Goal: Transaction & Acquisition: Purchase product/service

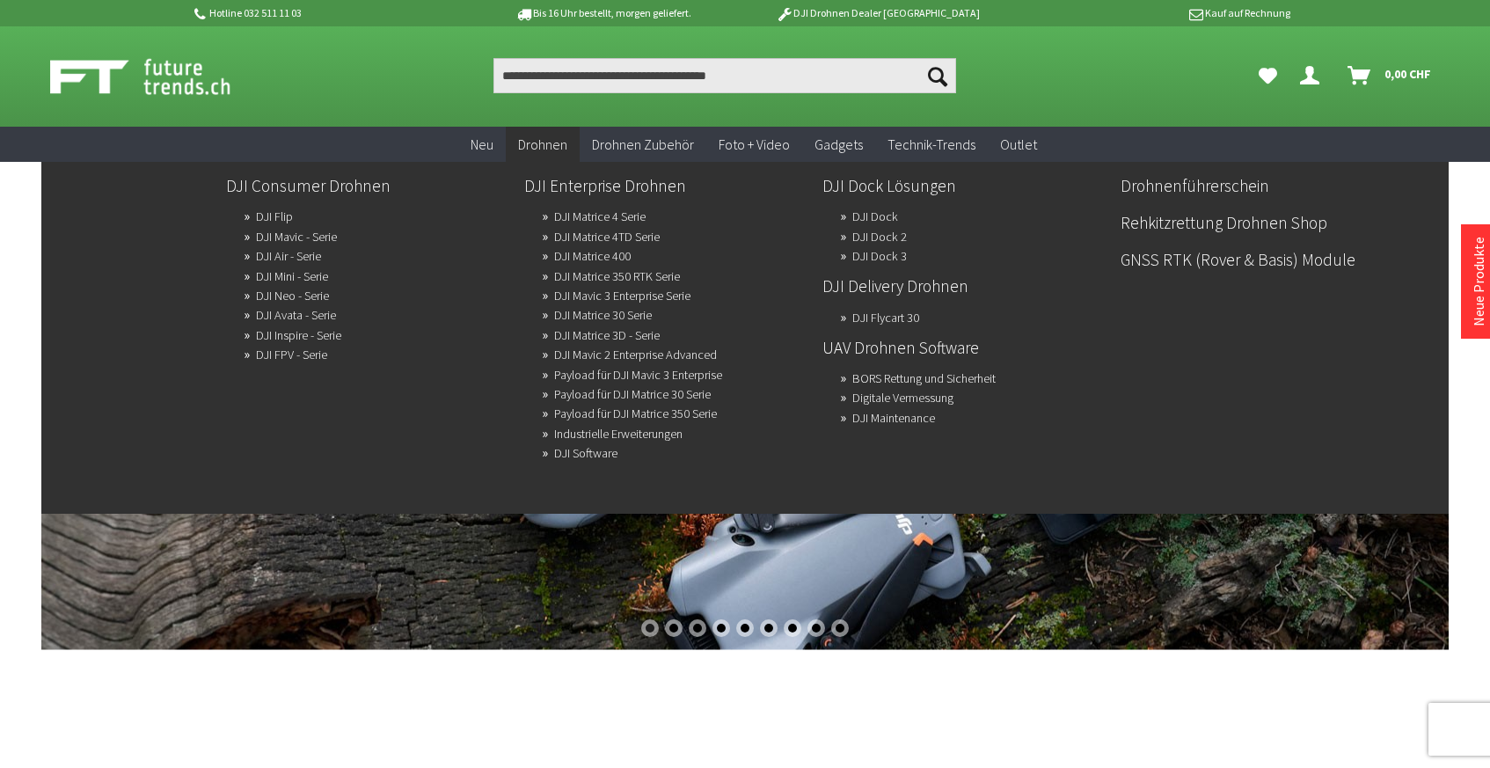
click at [551, 143] on span "Drohnen" at bounding box center [542, 144] width 49 height 18
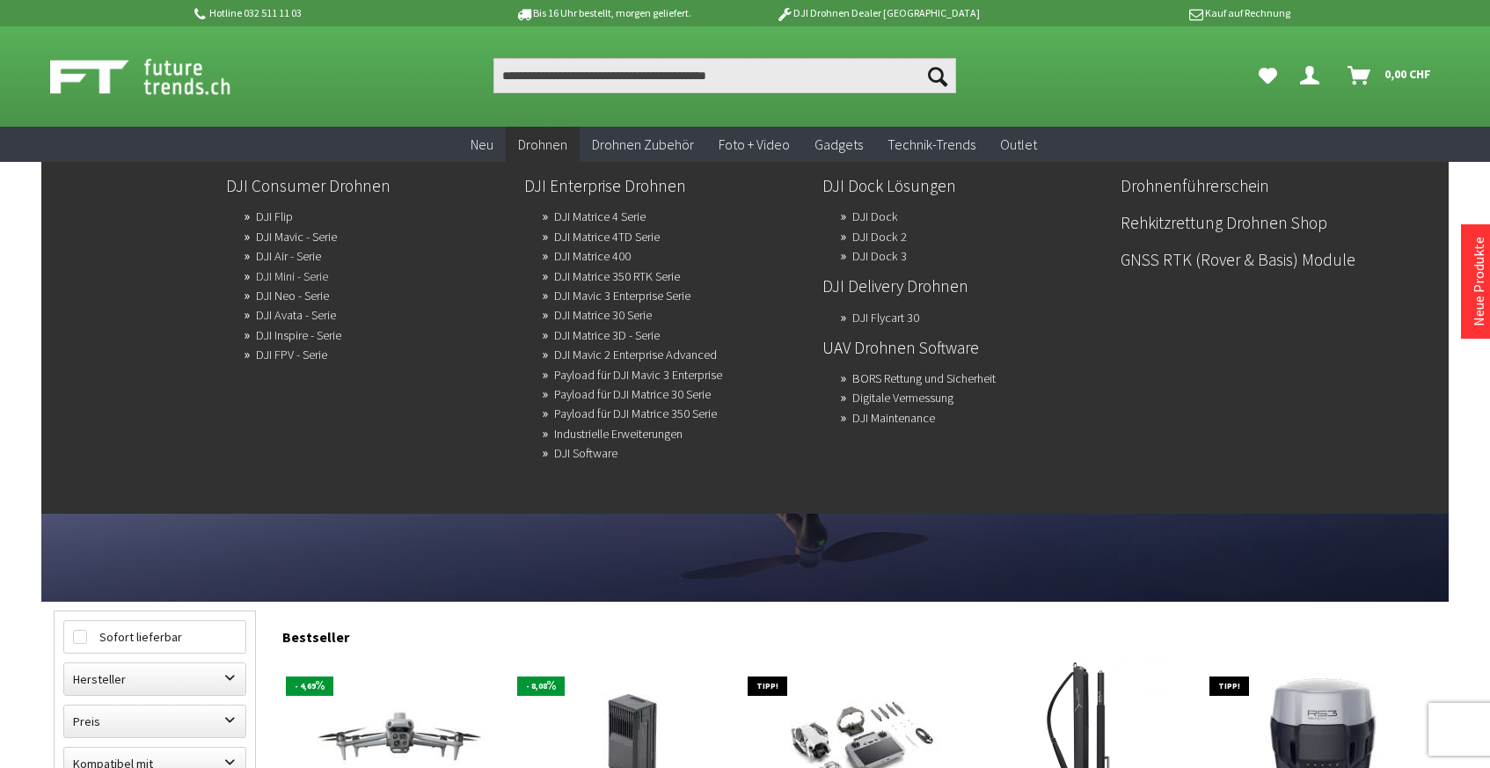
click at [293, 274] on link "DJI Mini - Serie" at bounding box center [292, 276] width 72 height 25
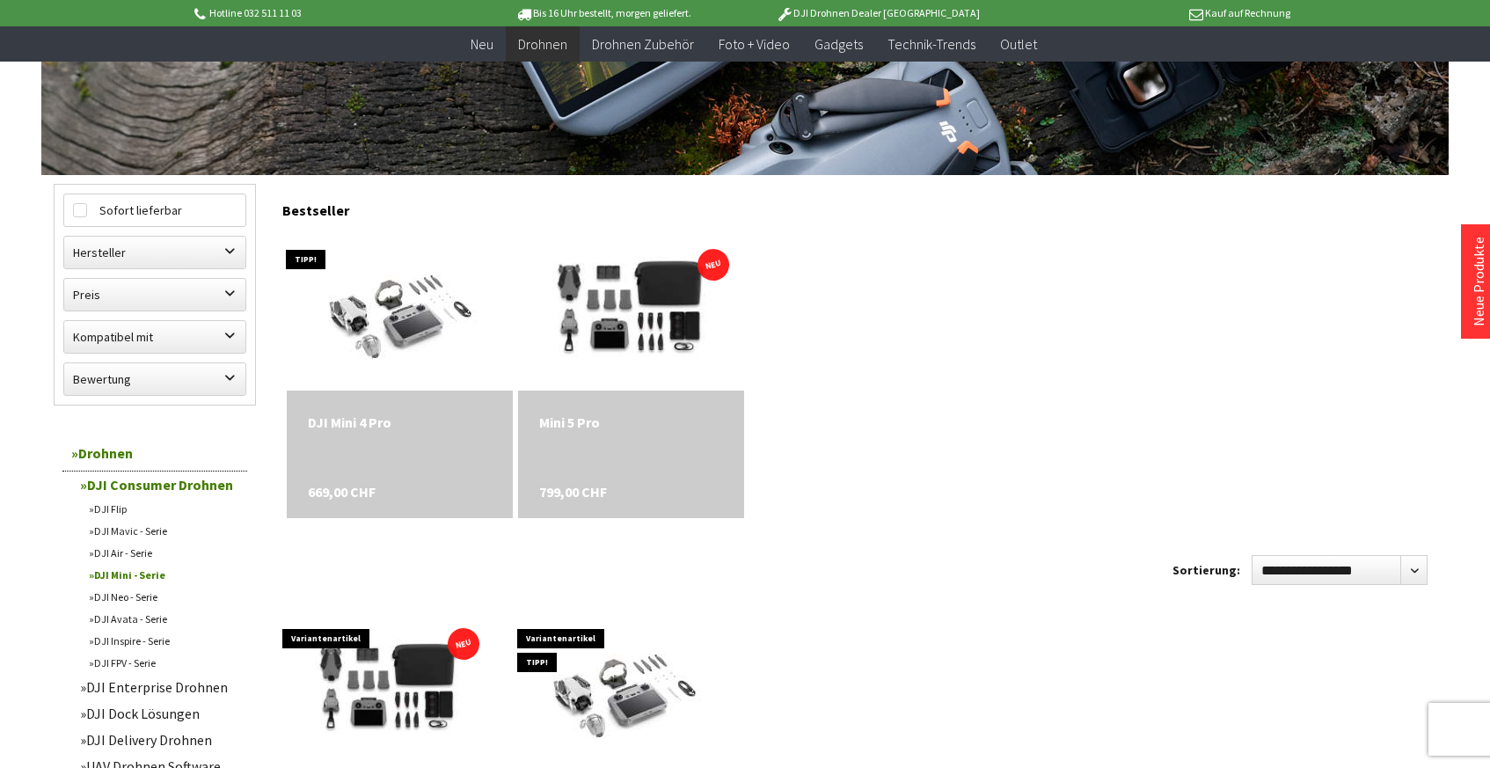
scroll to position [393, 0]
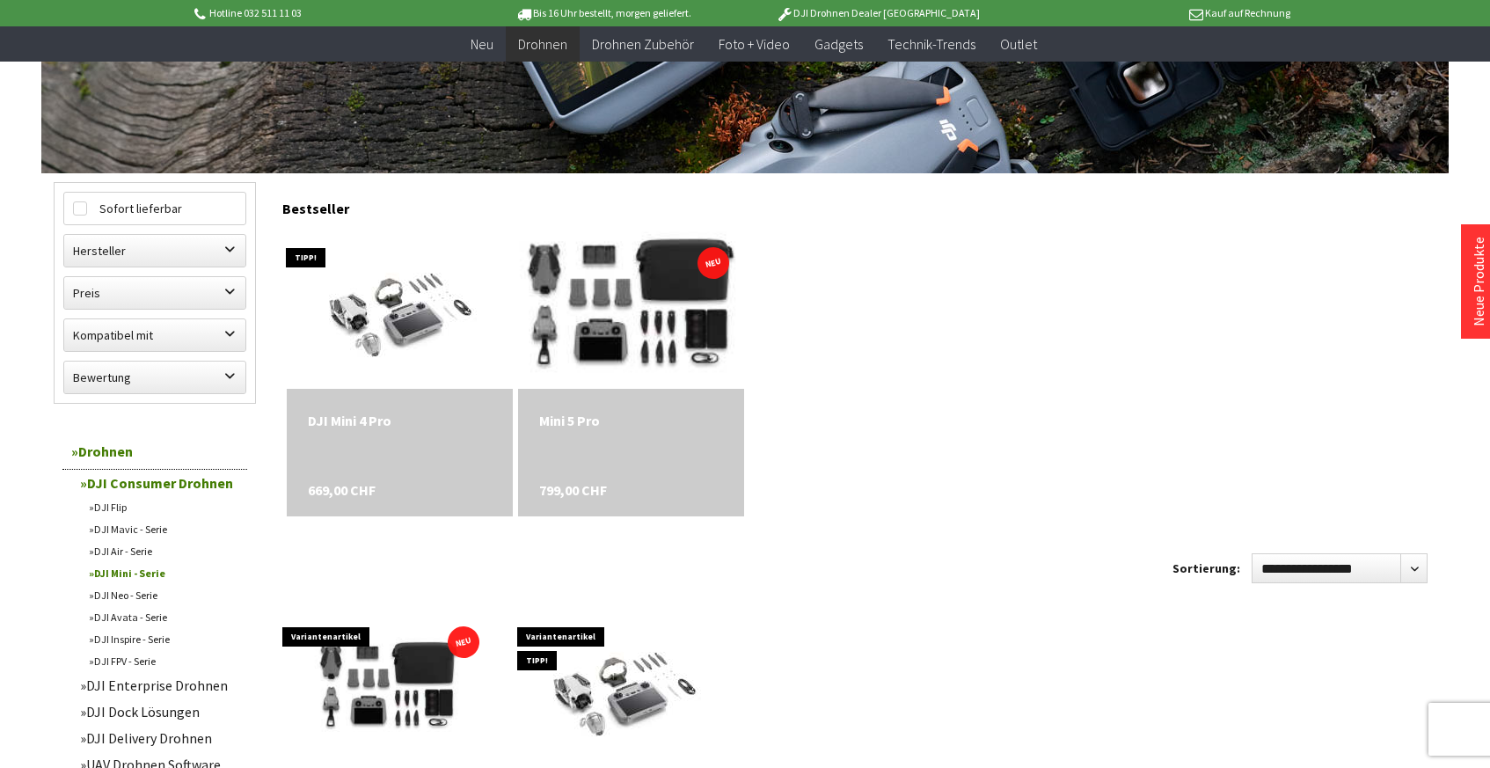
click at [611, 312] on img at bounding box center [630, 309] width 317 height 211
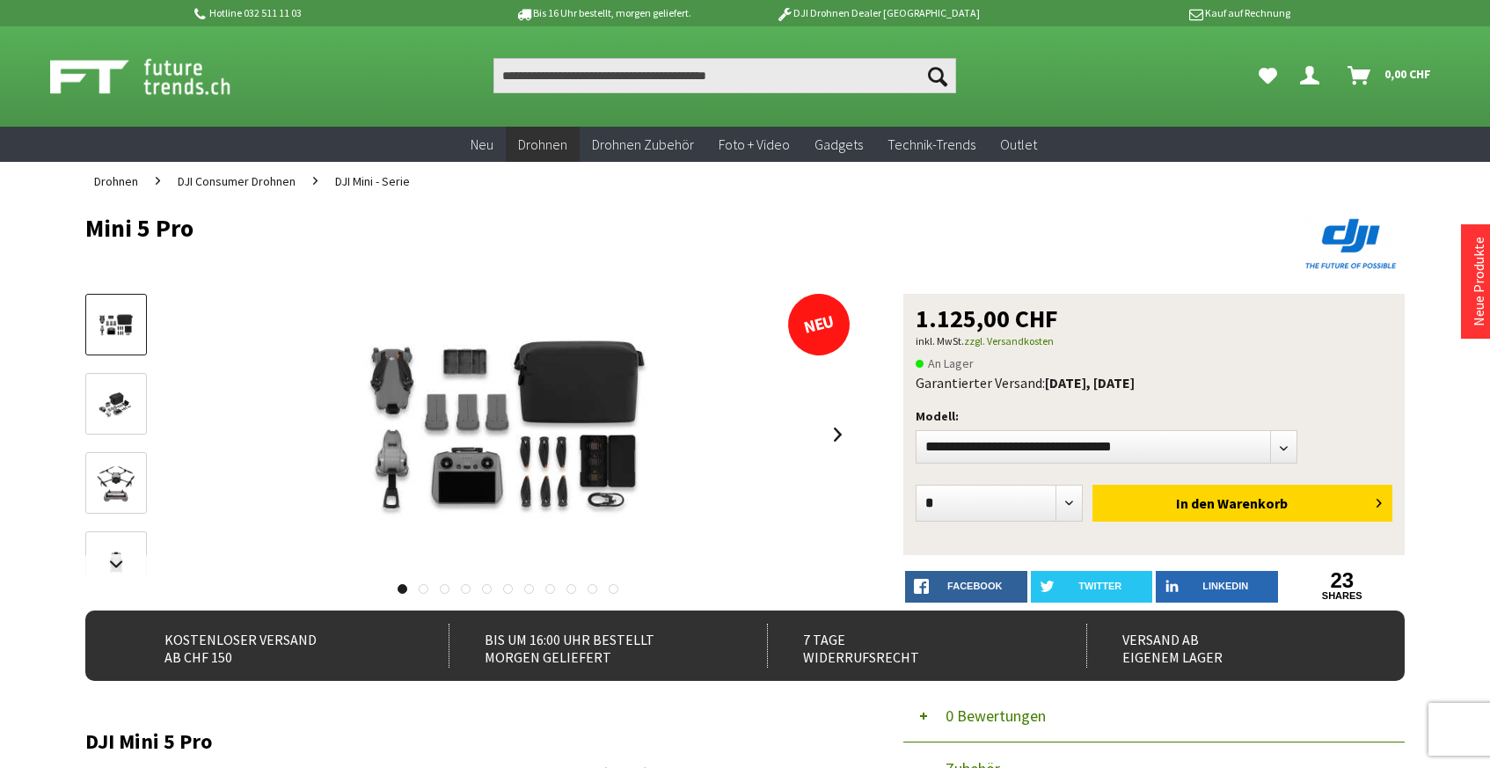
click at [107, 399] on img at bounding box center [116, 405] width 51 height 34
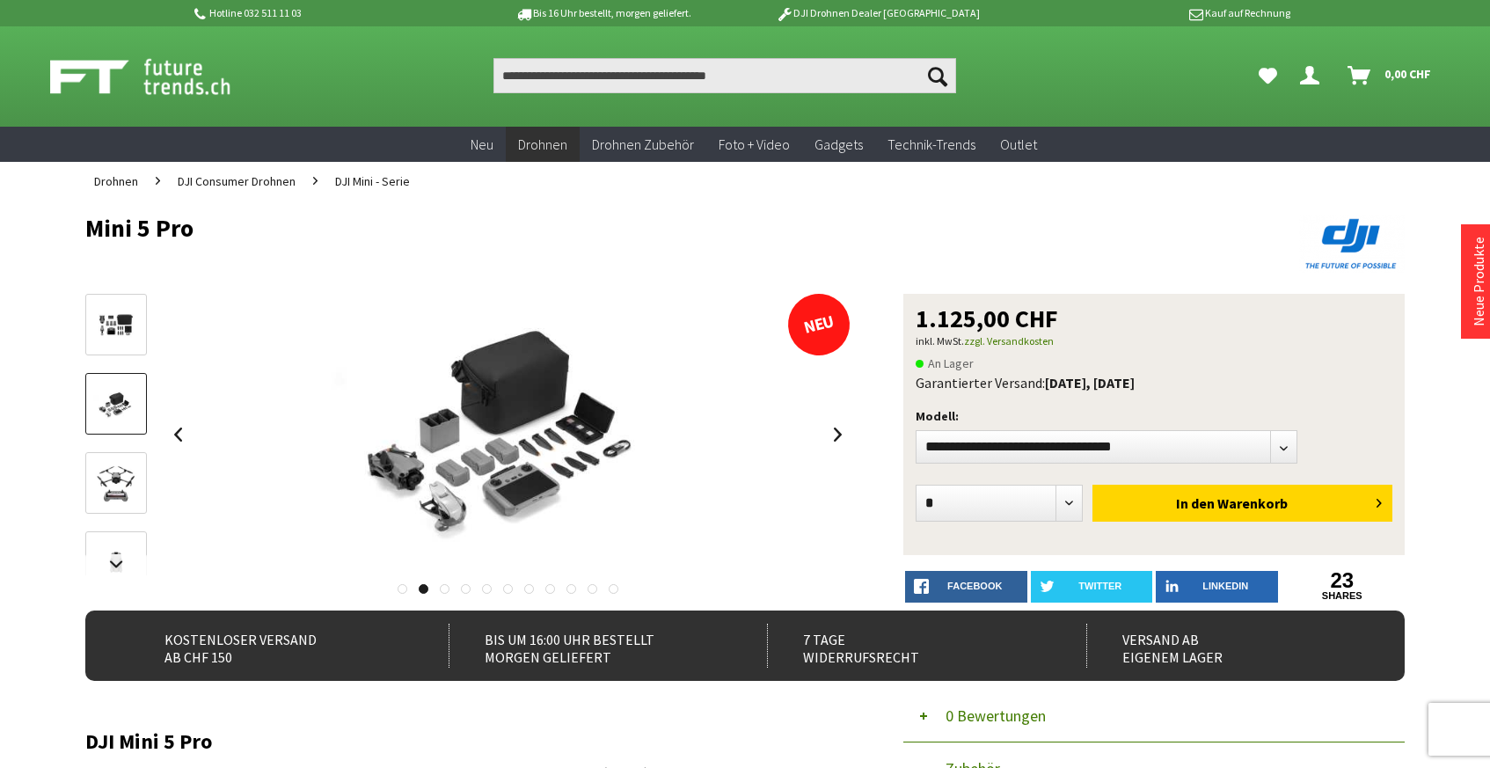
click at [114, 322] on img at bounding box center [116, 326] width 51 height 34
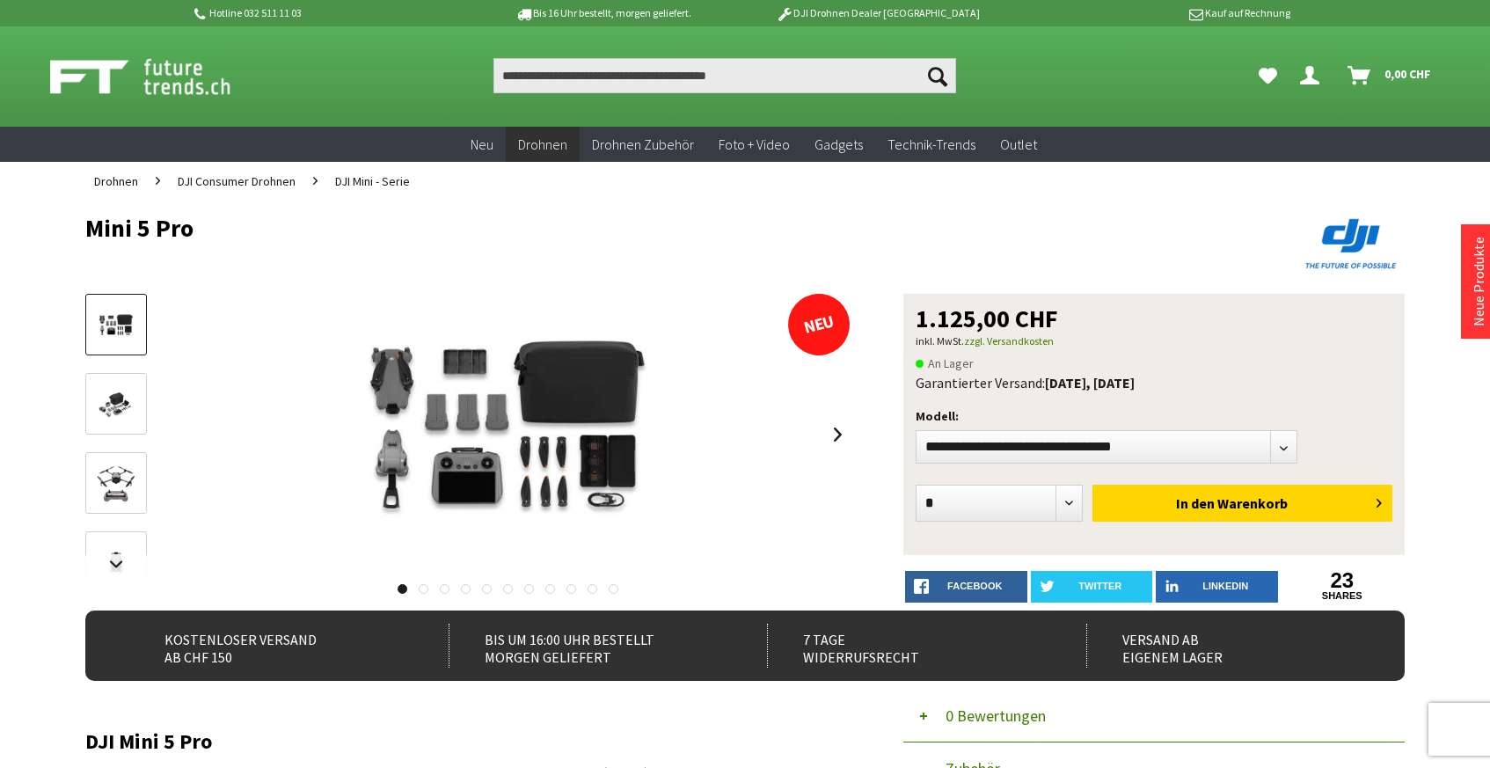
click at [117, 480] on img at bounding box center [116, 483] width 51 height 51
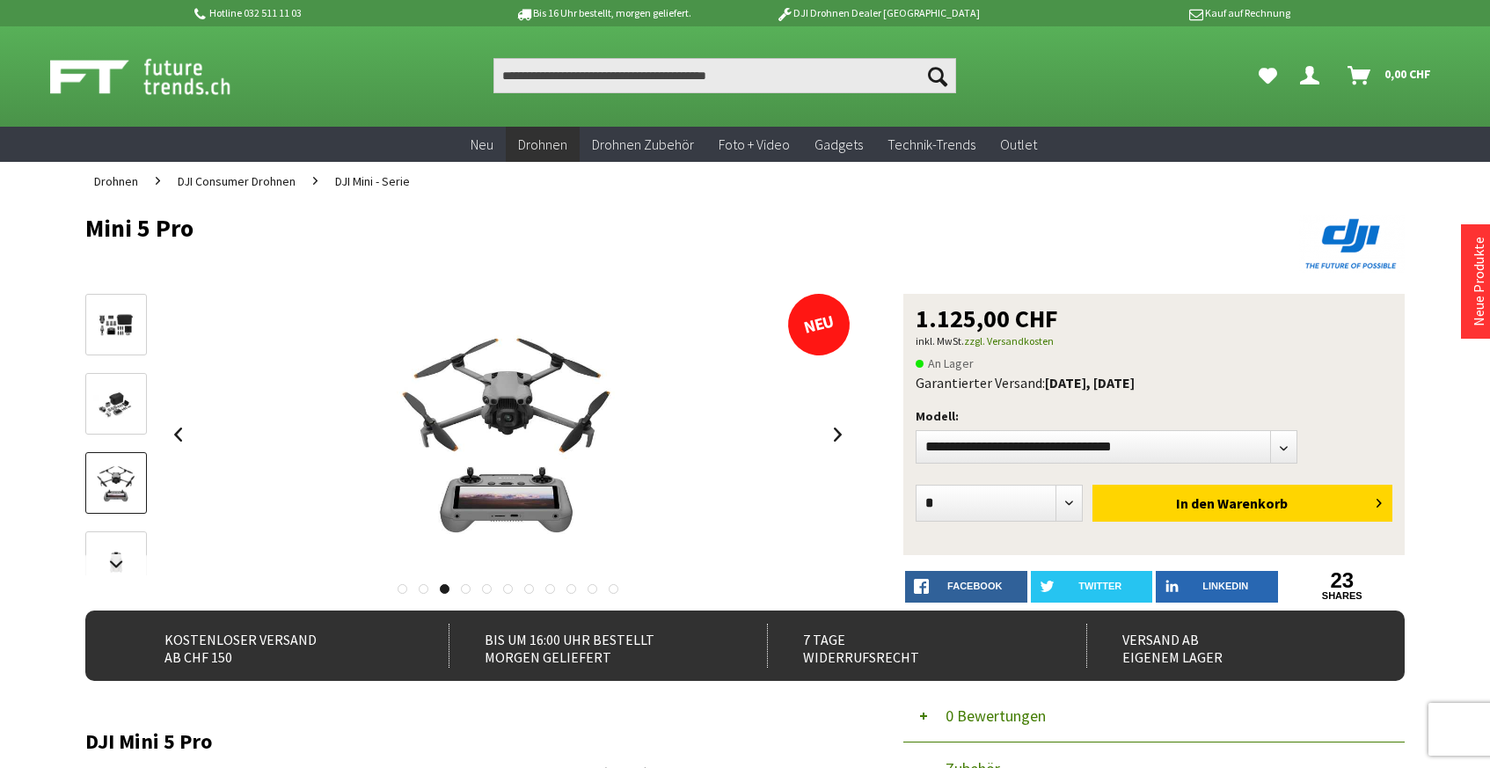
click at [117, 321] on img at bounding box center [116, 326] width 51 height 34
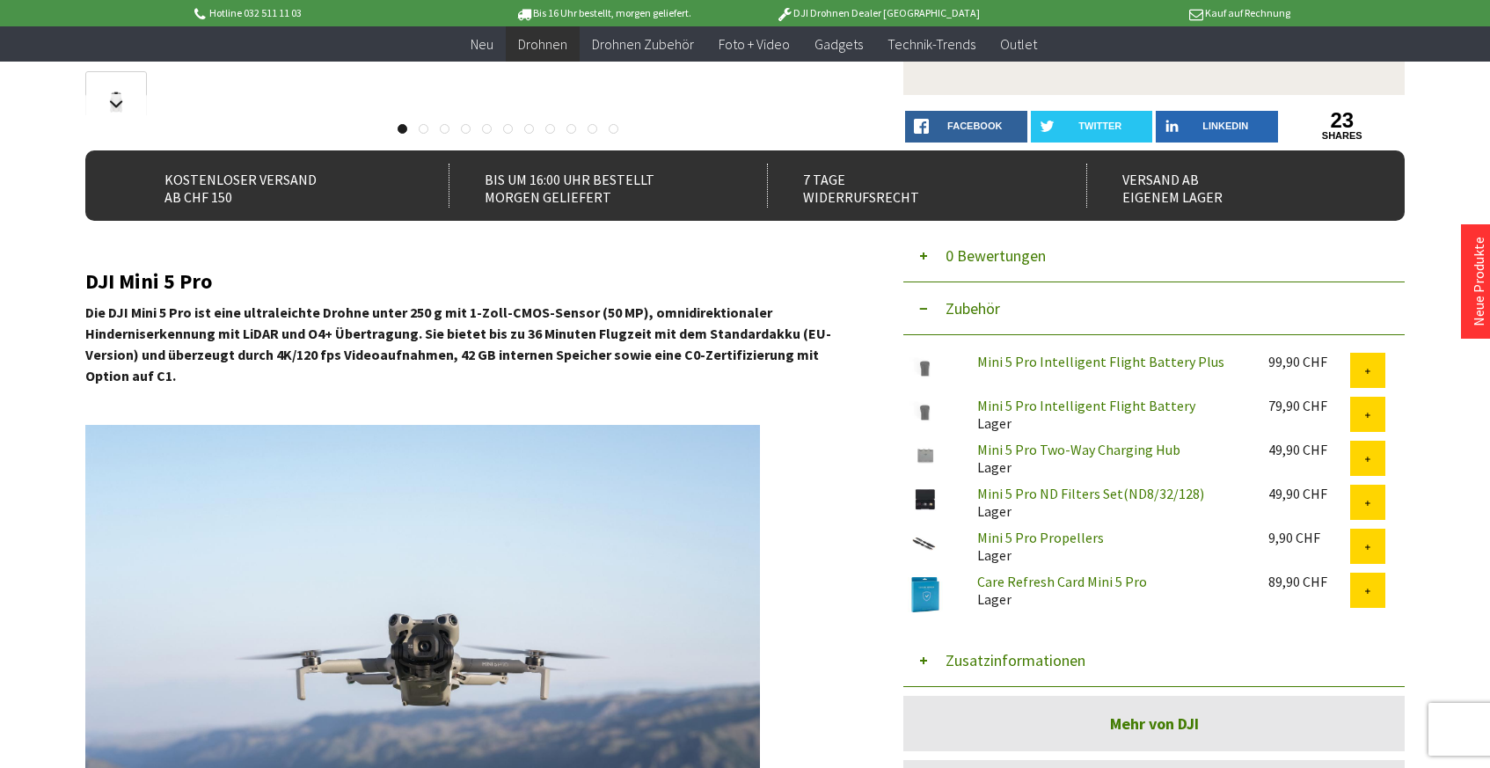
scroll to position [201, 0]
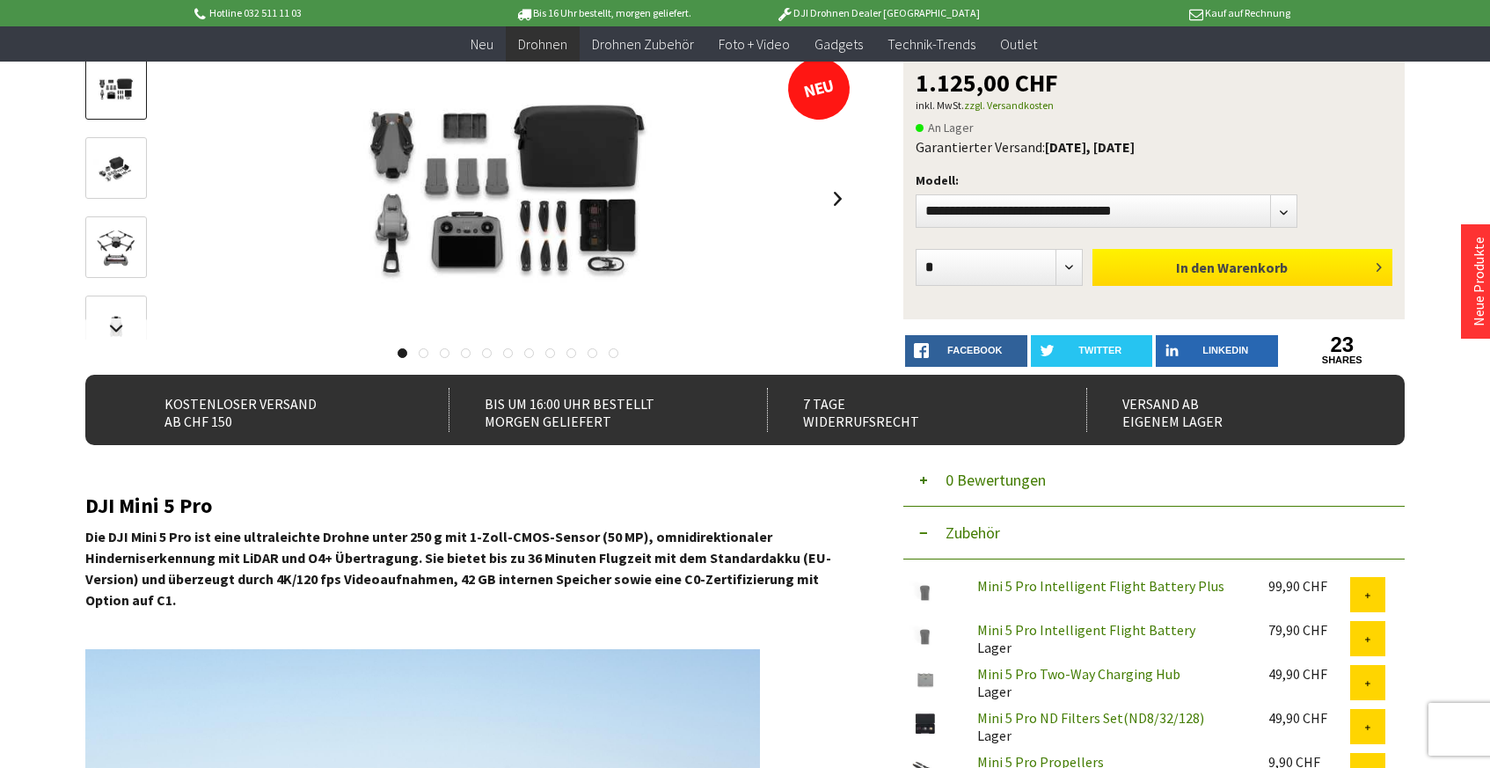
click at [1221, 273] on span "Warenkorb" at bounding box center [1252, 268] width 70 height 18
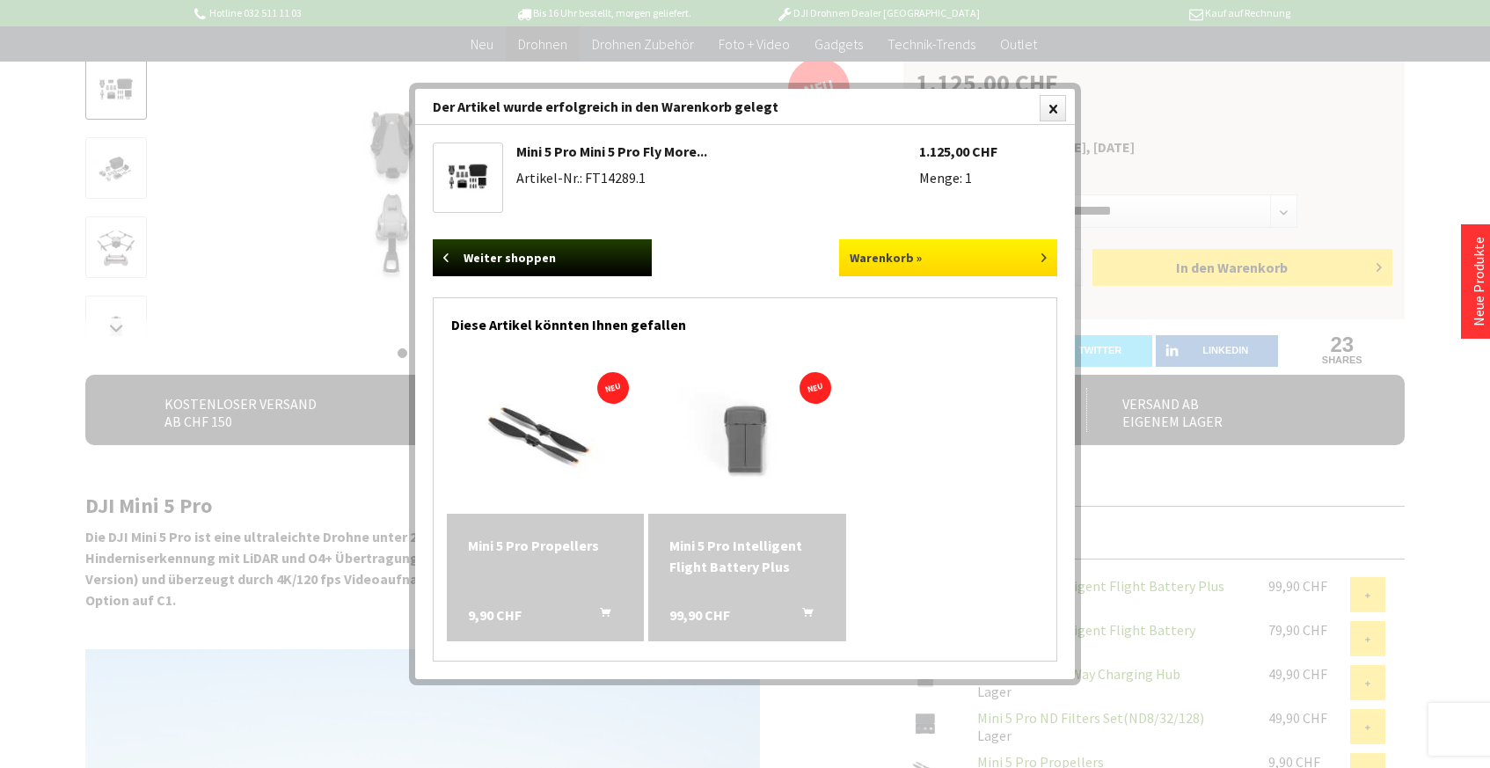
click at [915, 251] on link "Warenkorb »" at bounding box center [948, 257] width 219 height 37
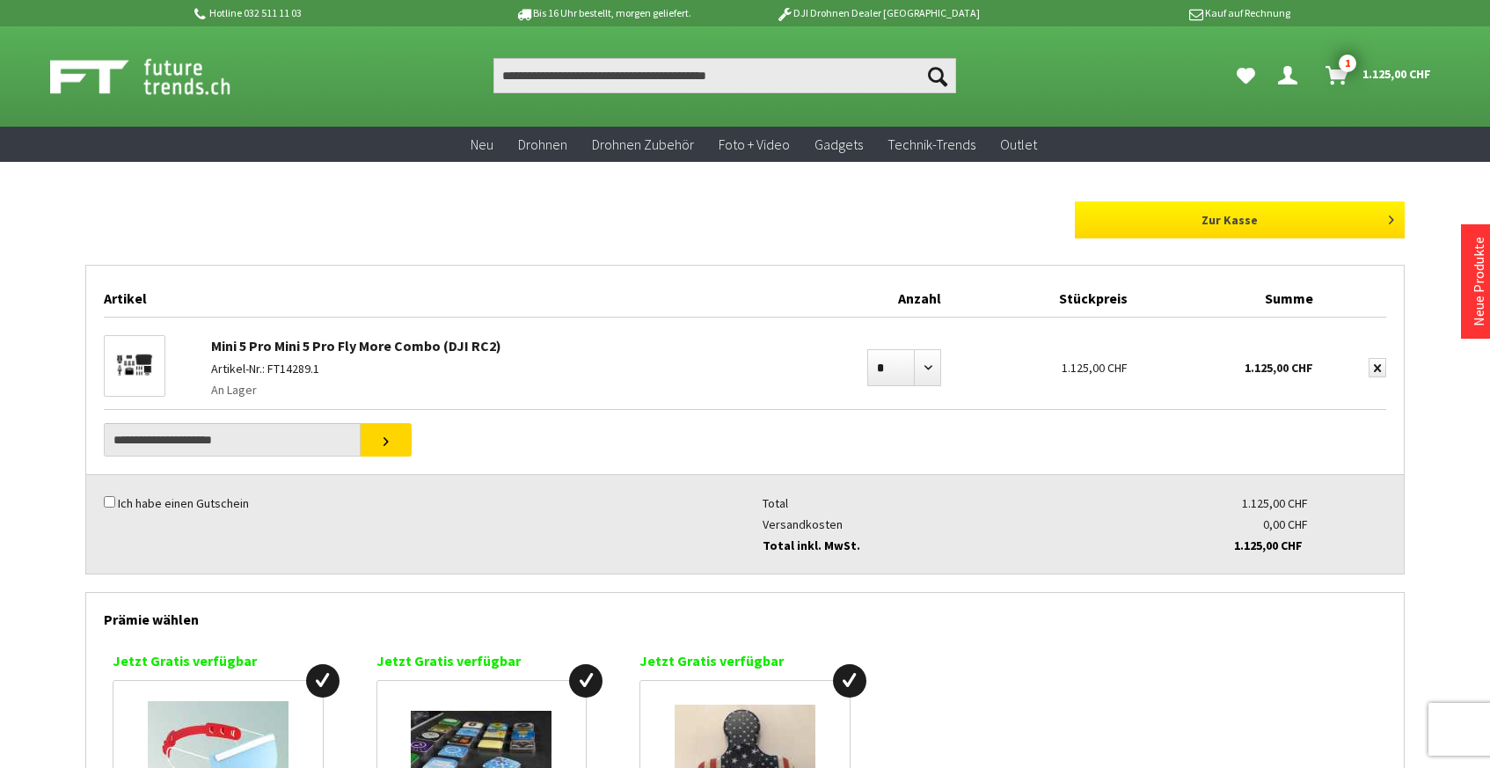
click at [1264, 222] on link "Zur Kasse" at bounding box center [1240, 219] width 330 height 37
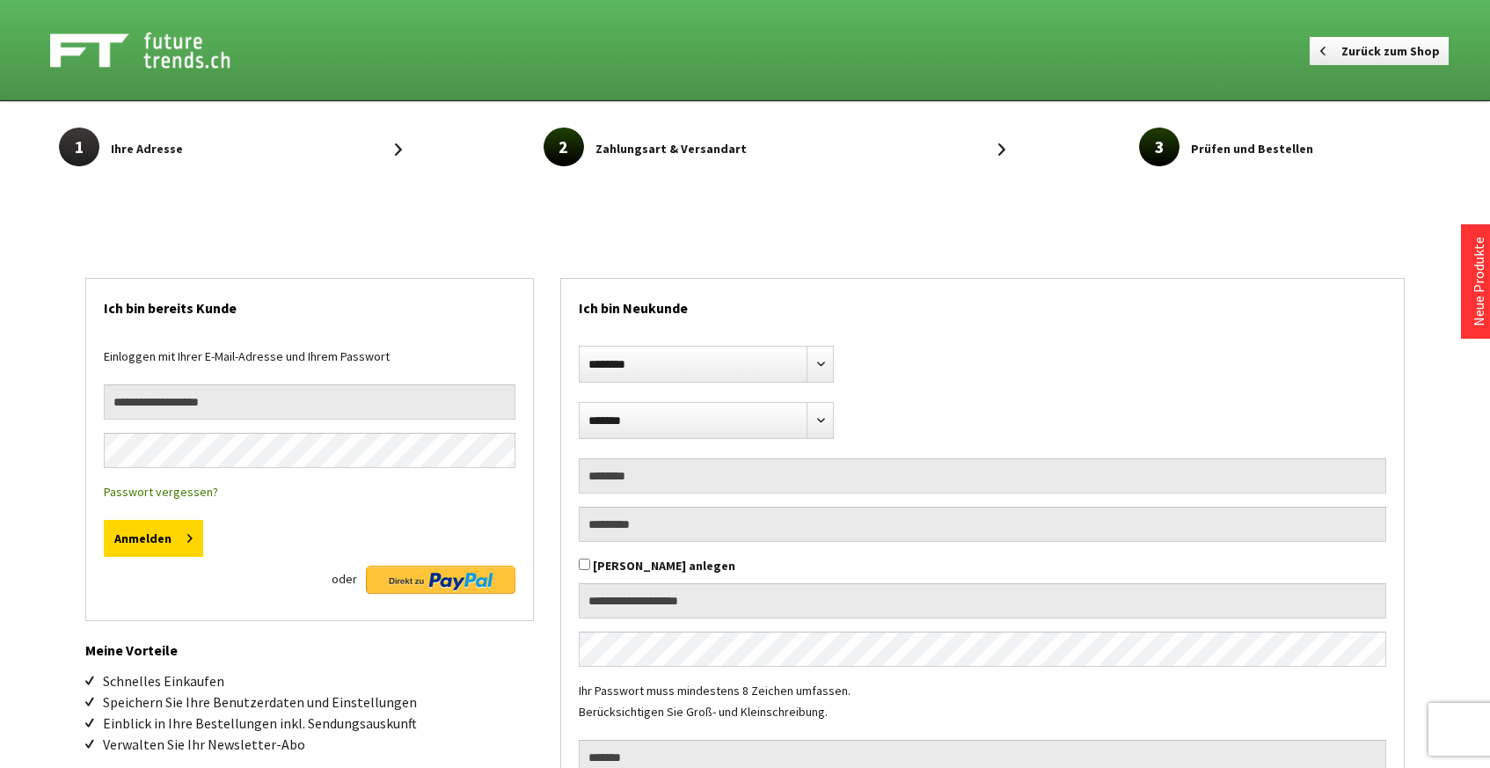
select select "**"
